Goal: Navigation & Orientation: Understand site structure

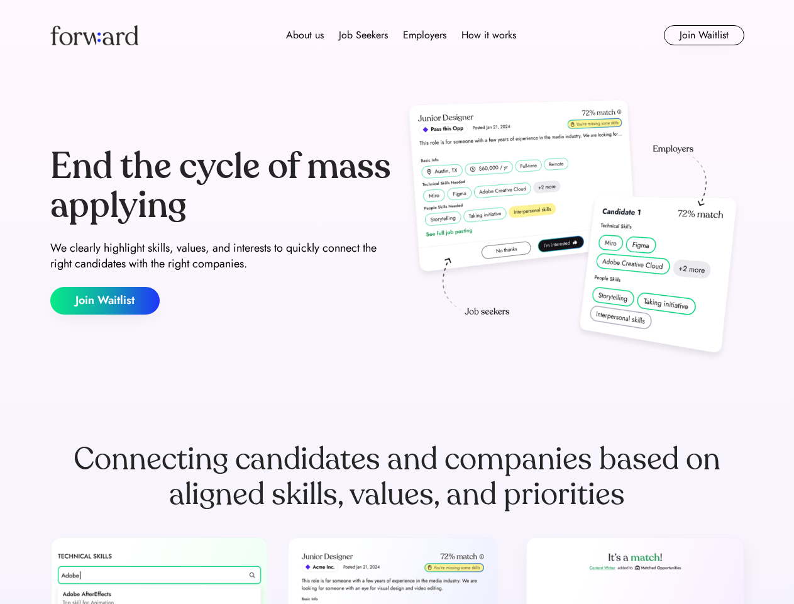
click at [397, 302] on div "End the cycle of mass applying We clearly highlight skills, values, and interes…" at bounding box center [397, 231] width 694 height 270
click at [397, 35] on div "About us Job Seekers Employers How it works" at bounding box center [401, 35] width 496 height 15
click at [94, 35] on img at bounding box center [94, 35] width 88 height 20
click at [401, 35] on div "About us Job Seekers Employers How it works" at bounding box center [401, 35] width 496 height 15
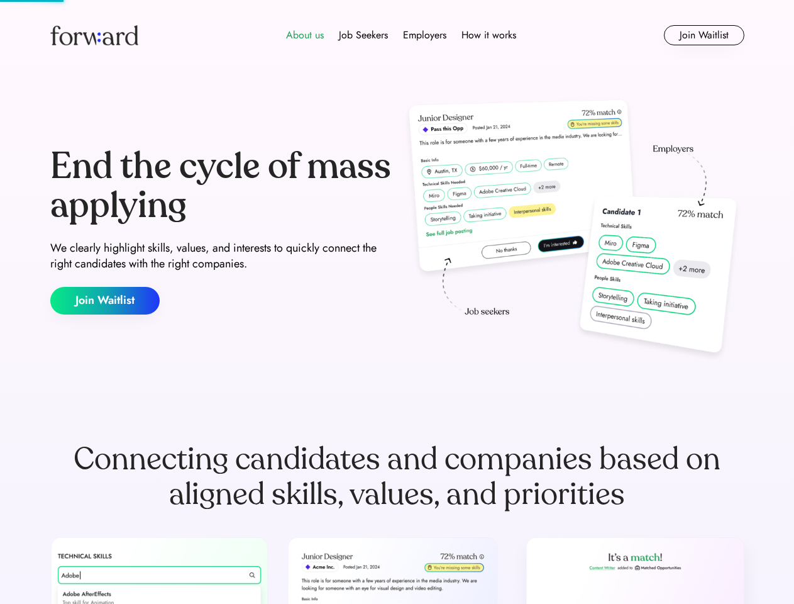
click at [305, 35] on div "About us" at bounding box center [305, 35] width 38 height 15
click at [363, 35] on div "Job Seekers" at bounding box center [363, 35] width 49 height 15
click at [424, 35] on div "Employers" at bounding box center [424, 35] width 43 height 15
click at [488, 35] on div "How it works" at bounding box center [489, 35] width 55 height 15
